Goal: Task Accomplishment & Management: Use online tool/utility

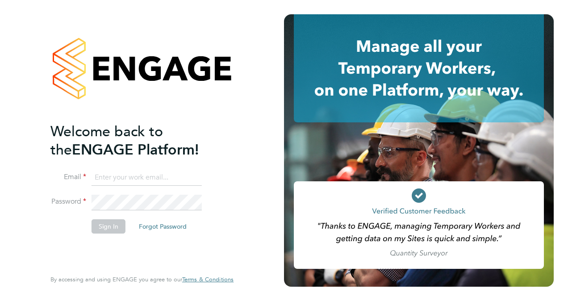
type input "[PERSON_NAME][EMAIL_ADDRESS][PERSON_NAME][DOMAIN_NAME]"
click at [99, 225] on button "Sign In" at bounding box center [109, 226] width 34 height 14
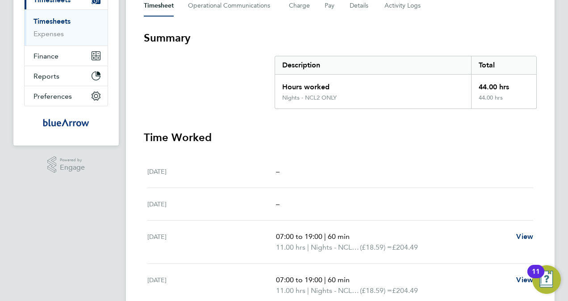
scroll to position [116, 0]
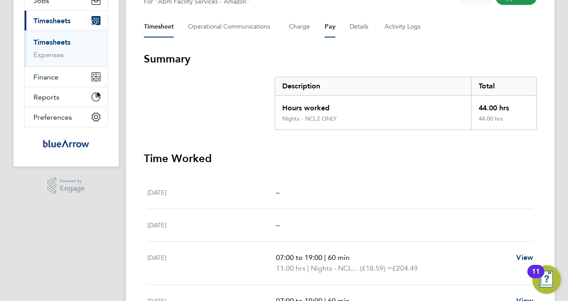
click at [325, 29] on button "Pay" at bounding box center [330, 26] width 11 height 21
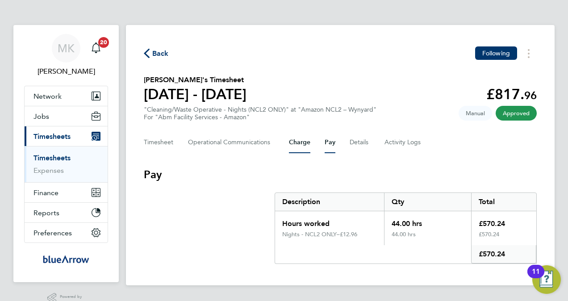
click at [306, 139] on button "Charge" at bounding box center [299, 142] width 21 height 21
click at [328, 146] on button "Pay" at bounding box center [330, 142] width 11 height 21
click at [303, 137] on button "Charge" at bounding box center [299, 142] width 21 height 21
